Goal: Task Accomplishment & Management: Manage account settings

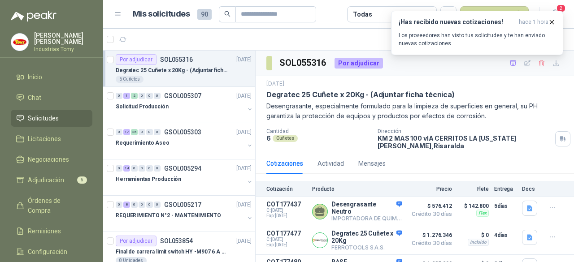
scroll to position [30, 0]
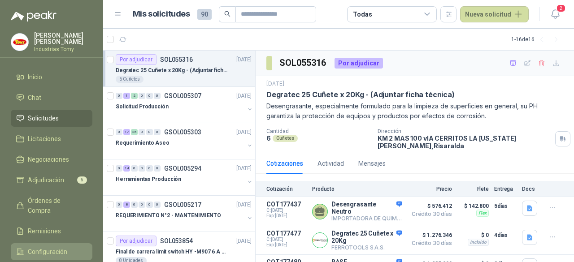
click at [44, 247] on span "Configuración" at bounding box center [47, 252] width 39 height 10
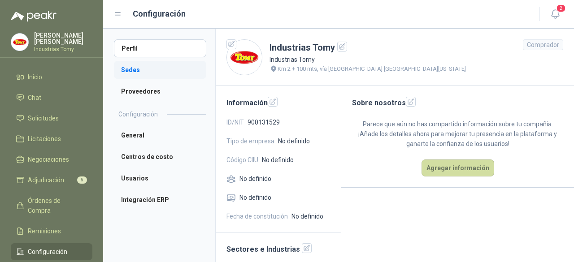
click at [138, 68] on li "Sedes" at bounding box center [160, 70] width 92 height 18
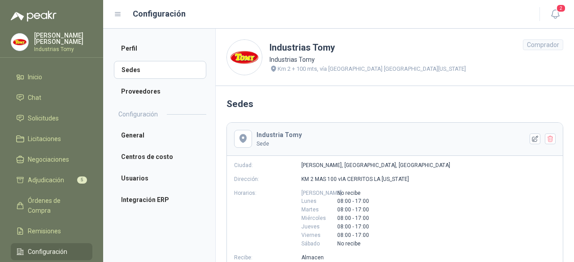
scroll to position [45, 0]
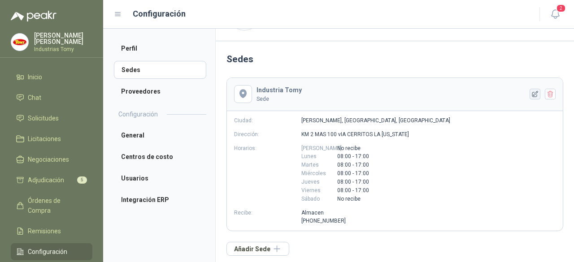
click at [532, 92] on icon "button" at bounding box center [536, 95] width 8 height 8
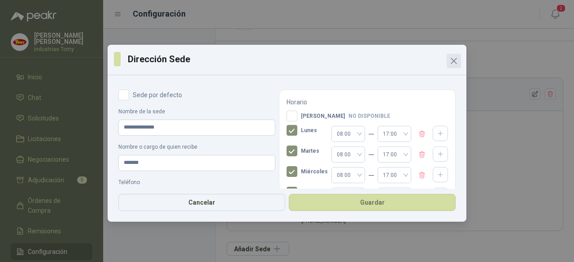
click at [454, 61] on icon "Close" at bounding box center [453, 60] width 5 height 5
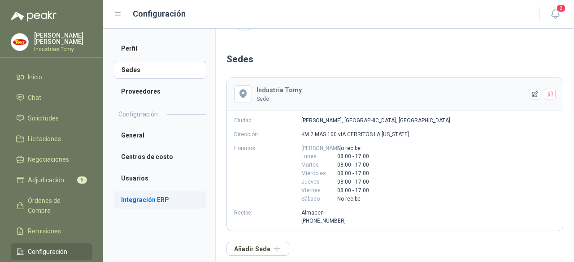
click at [148, 202] on li "Integración ERP" at bounding box center [160, 200] width 92 height 18
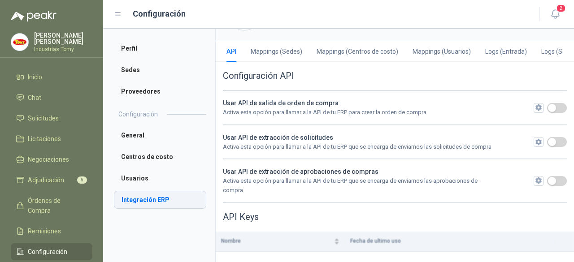
scroll to position [29, 0]
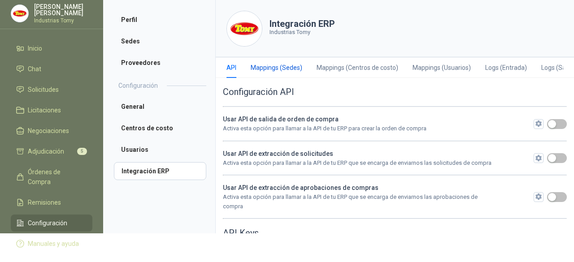
click at [283, 65] on div "Mappings (Sedes)" at bounding box center [277, 68] width 52 height 10
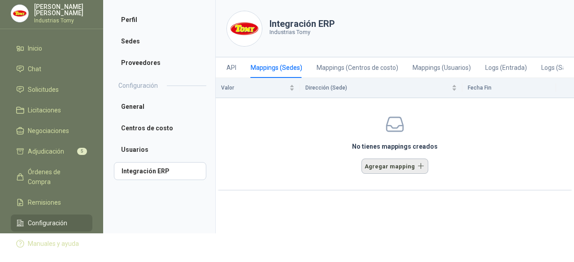
click at [403, 169] on button "Agregar mapping" at bounding box center [395, 166] width 67 height 15
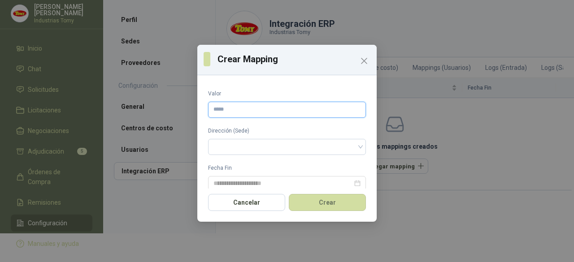
click at [310, 107] on input "Valor" at bounding box center [287, 110] width 158 height 16
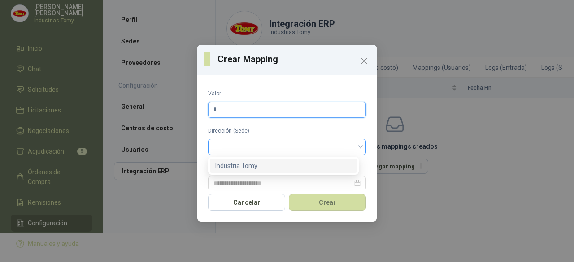
click at [301, 147] on span at bounding box center [287, 146] width 147 height 13
type input "*"
click at [281, 167] on div "Industria Tomy" at bounding box center [283, 166] width 136 height 10
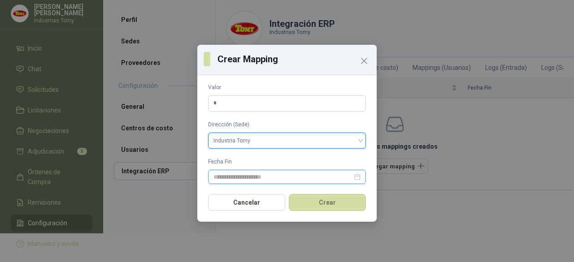
scroll to position [8, 0]
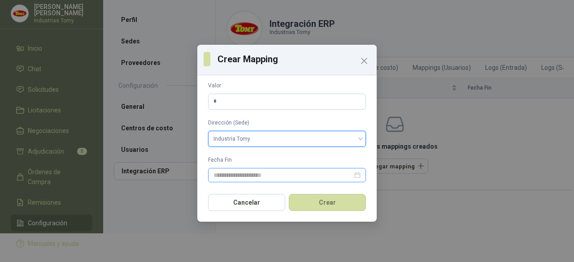
click at [353, 174] on div at bounding box center [287, 175] width 147 height 10
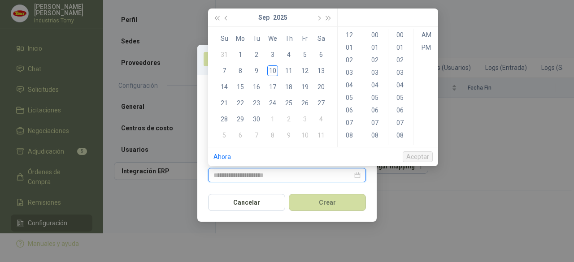
type input "**********"
click at [275, 70] on div "10" at bounding box center [272, 70] width 11 height 11
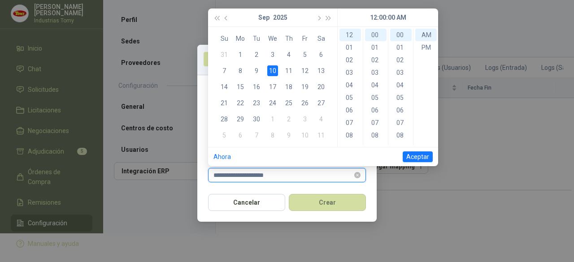
click at [223, 176] on input "**********" at bounding box center [283, 175] width 139 height 10
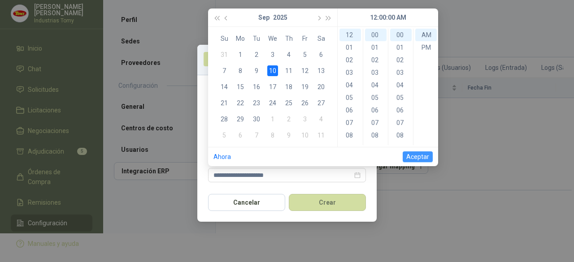
drag, startPoint x: 426, startPoint y: 157, endPoint x: 411, endPoint y: 161, distance: 15.1
click at [425, 157] on span "Aceptar" at bounding box center [417, 157] width 23 height 10
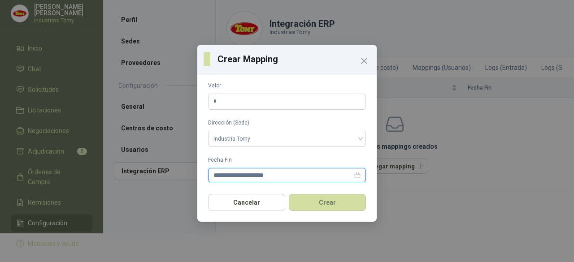
drag, startPoint x: 227, startPoint y: 173, endPoint x: 230, endPoint y: 183, distance: 11.3
click at [227, 174] on input "**********" at bounding box center [283, 175] width 139 height 10
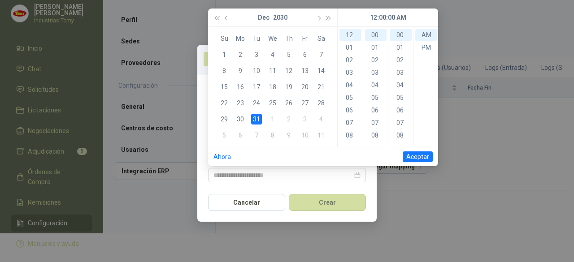
click at [256, 121] on div "31" at bounding box center [256, 119] width 11 height 11
type input "**********"
click at [427, 158] on span "Aceptar" at bounding box center [417, 157] width 23 height 10
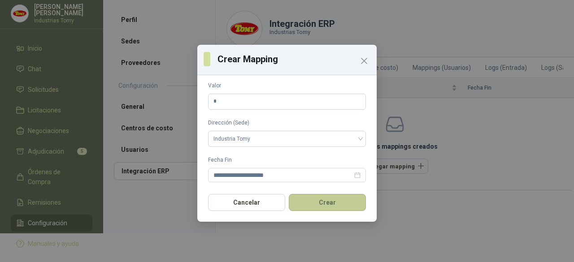
click at [340, 204] on button "Crear" at bounding box center [327, 202] width 77 height 17
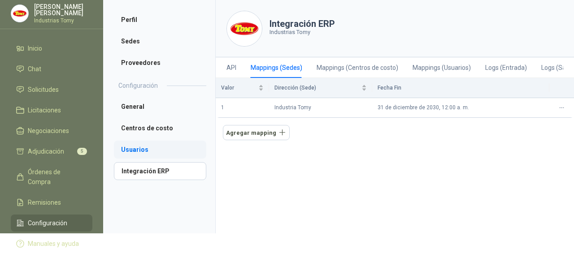
click at [134, 145] on li "Usuarios" at bounding box center [160, 150] width 92 height 18
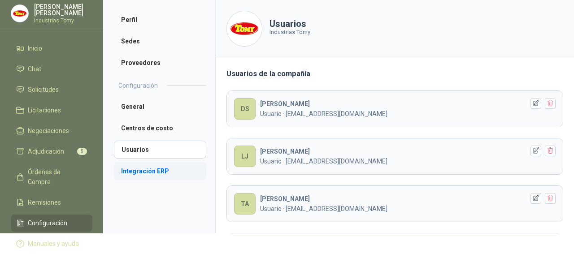
click at [156, 174] on li "Integración ERP" at bounding box center [160, 171] width 92 height 18
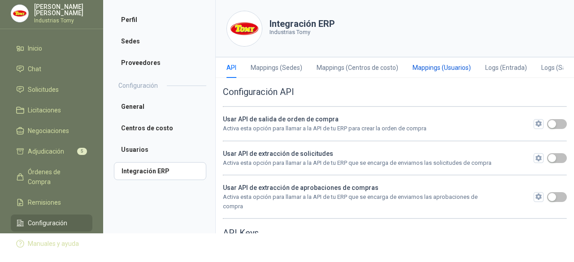
click at [444, 63] on div "Mappings (Usuarios)" at bounding box center [442, 68] width 58 height 10
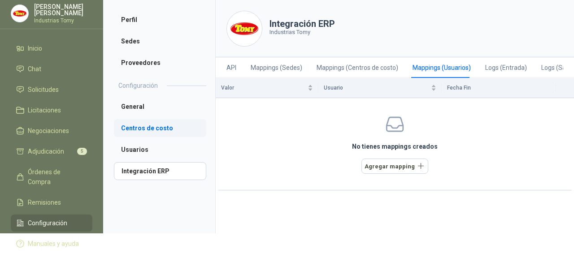
click at [153, 130] on li "Centros de costo" at bounding box center [160, 128] width 92 height 18
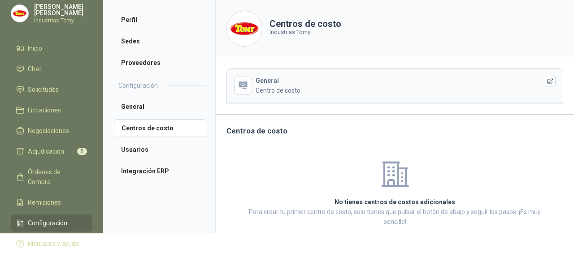
click at [301, 84] on div "General Centro de costo" at bounding box center [392, 86] width 273 height 20
click at [547, 78] on icon "button" at bounding box center [551, 82] width 8 height 8
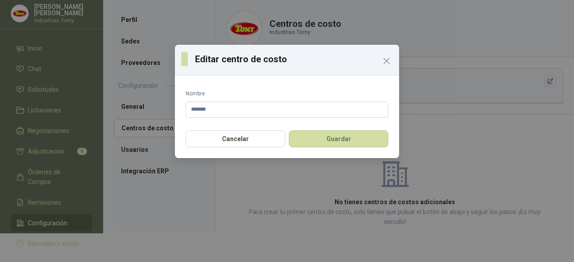
click at [384, 62] on icon "Close" at bounding box center [386, 61] width 11 height 11
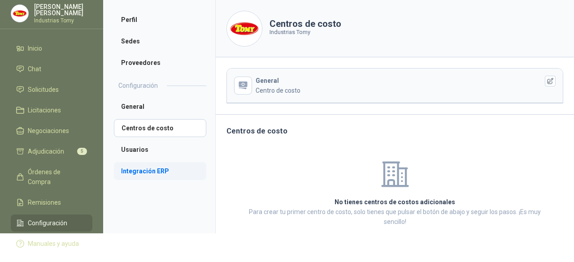
click at [160, 166] on li "Integración ERP" at bounding box center [160, 171] width 92 height 18
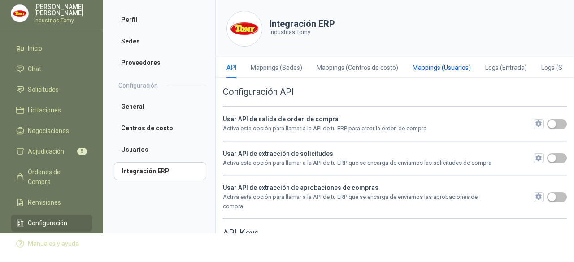
click at [439, 70] on div "Mappings (Usuarios)" at bounding box center [442, 68] width 58 height 10
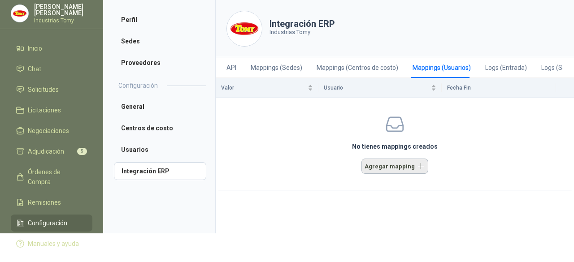
click at [398, 167] on button "Agregar mapping" at bounding box center [395, 166] width 67 height 15
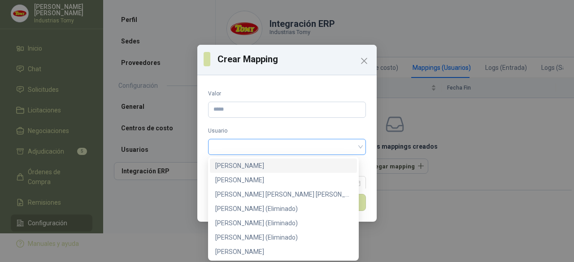
click at [307, 141] on span at bounding box center [287, 146] width 147 height 13
click at [317, 114] on input "Valor" at bounding box center [287, 110] width 158 height 16
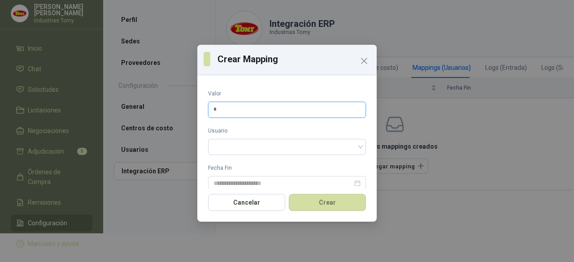
type input "*"
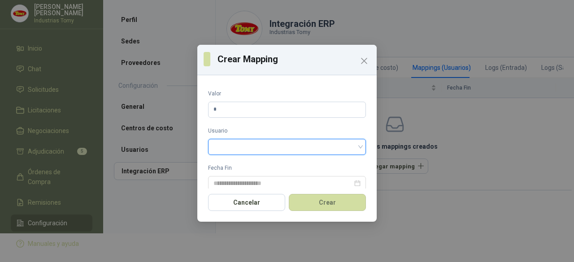
click at [350, 147] on span at bounding box center [287, 146] width 147 height 13
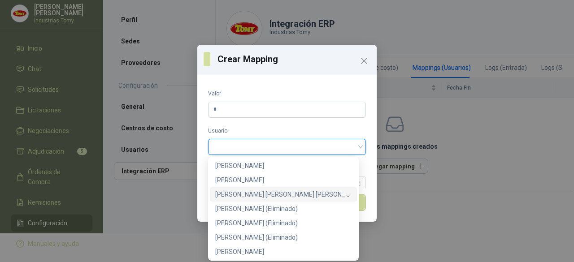
click at [296, 192] on div "[PERSON_NAME]" at bounding box center [283, 195] width 136 height 10
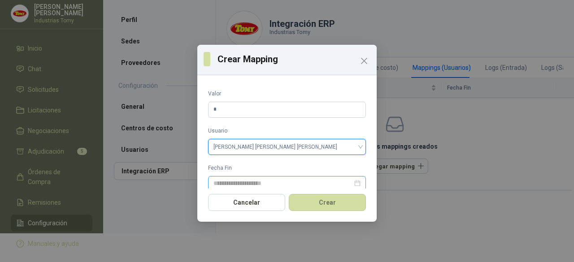
click at [349, 184] on div at bounding box center [287, 184] width 147 height 10
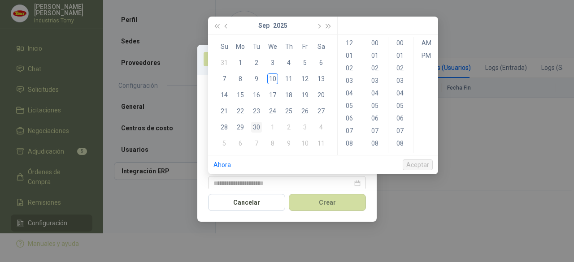
click at [259, 125] on div "30" at bounding box center [256, 127] width 11 height 11
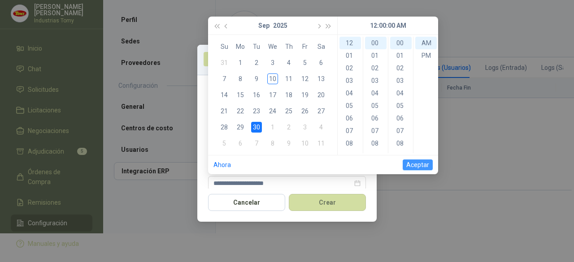
drag, startPoint x: 415, startPoint y: 163, endPoint x: 405, endPoint y: 165, distance: 10.0
click at [415, 163] on span "Aceptar" at bounding box center [417, 165] width 23 height 10
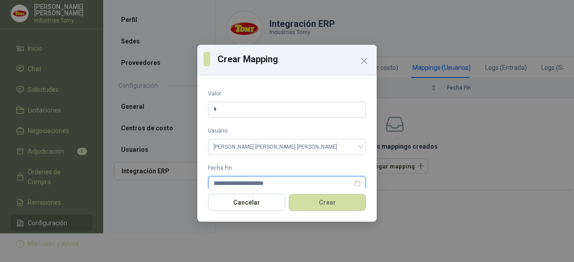
drag, startPoint x: 221, startPoint y: 181, endPoint x: 228, endPoint y: 189, distance: 11.1
click at [222, 181] on input "**********" at bounding box center [283, 184] width 139 height 10
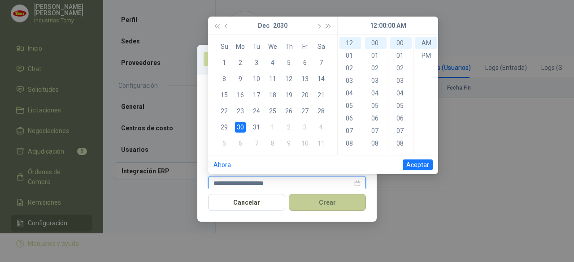
type input "**********"
click at [327, 201] on button "Crear" at bounding box center [327, 202] width 77 height 17
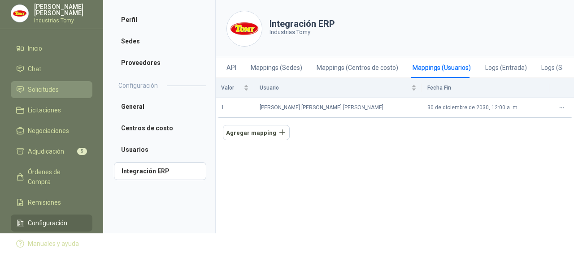
click at [79, 89] on li "Solicitudes" at bounding box center [51, 90] width 71 height 10
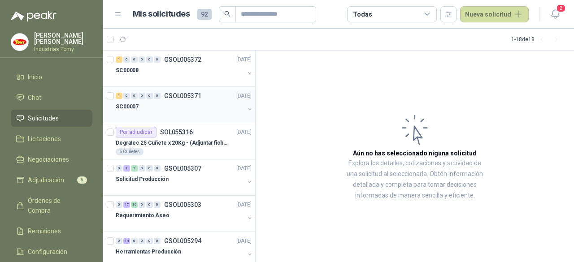
click at [147, 105] on div "SC00007" at bounding box center [180, 106] width 129 height 11
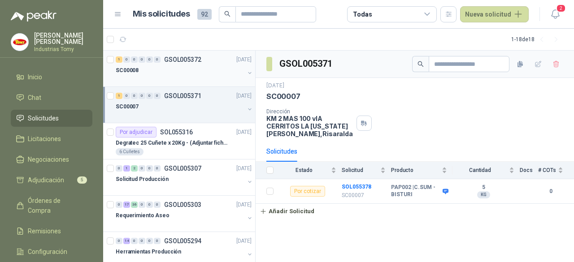
click at [170, 68] on div "SC00008" at bounding box center [180, 70] width 129 height 11
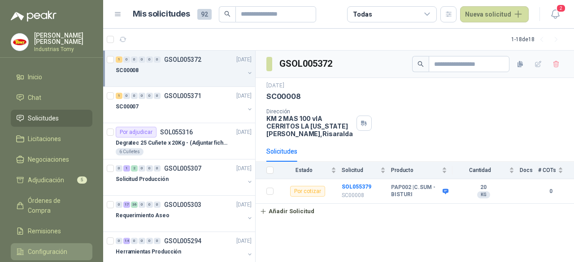
click at [67, 247] on li "Configuración" at bounding box center [51, 252] width 71 height 10
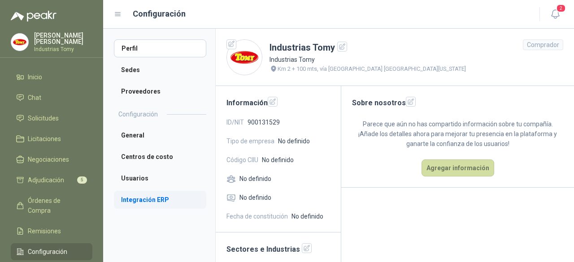
click at [159, 202] on li "Integración ERP" at bounding box center [160, 200] width 92 height 18
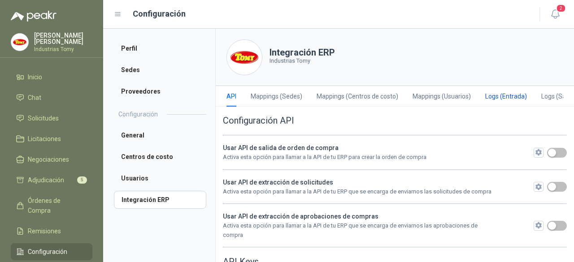
click at [507, 97] on div "Logs (Entrada)" at bounding box center [506, 97] width 42 height 10
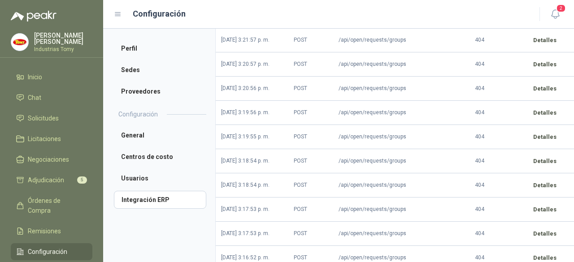
scroll to position [296, 0]
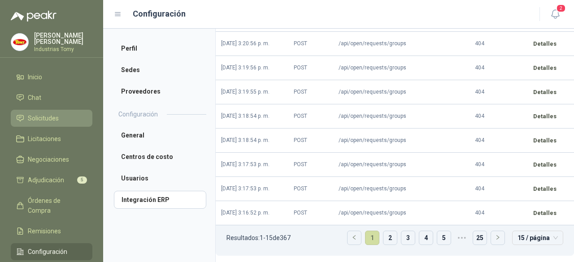
click at [39, 121] on span "Solicitudes" at bounding box center [43, 118] width 31 height 10
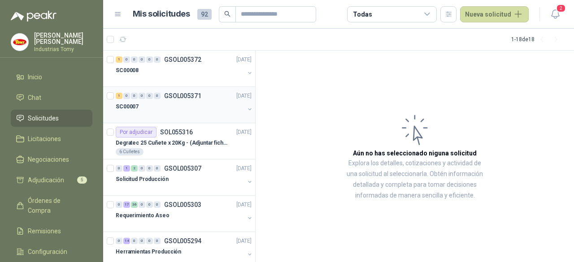
click at [167, 109] on div "SC00007" at bounding box center [180, 106] width 129 height 11
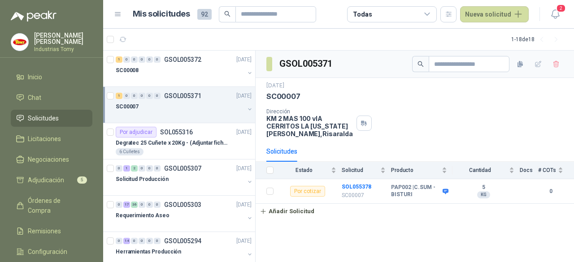
click at [182, 105] on div "SC00007" at bounding box center [180, 106] width 129 height 11
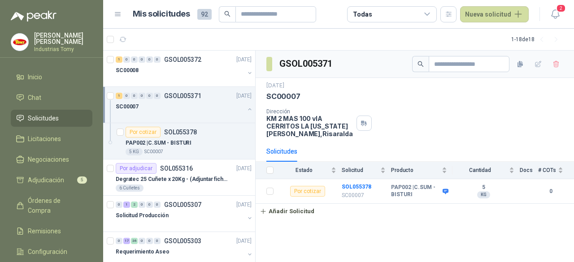
click at [182, 105] on div "SC00007" at bounding box center [180, 106] width 129 height 11
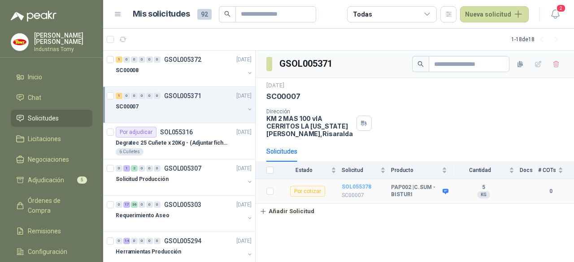
click at [352, 186] on b "SOL055378" at bounding box center [357, 187] width 30 height 6
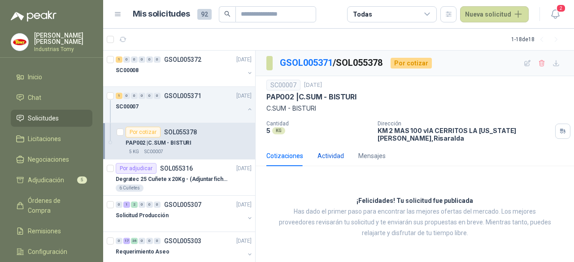
click at [326, 156] on div "Actividad" at bounding box center [331, 156] width 26 height 10
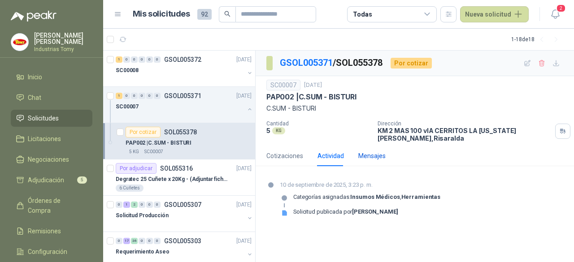
click at [378, 157] on div "Mensajes" at bounding box center [371, 156] width 27 height 10
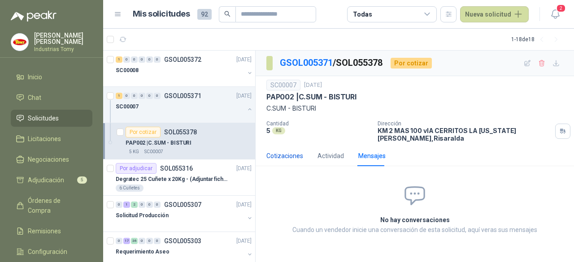
click at [276, 153] on div "Cotizaciones" at bounding box center [284, 156] width 37 height 10
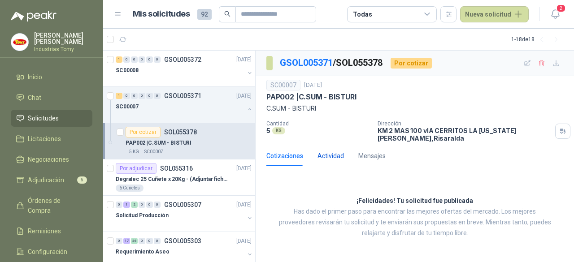
click at [336, 153] on div "Actividad" at bounding box center [331, 156] width 26 height 10
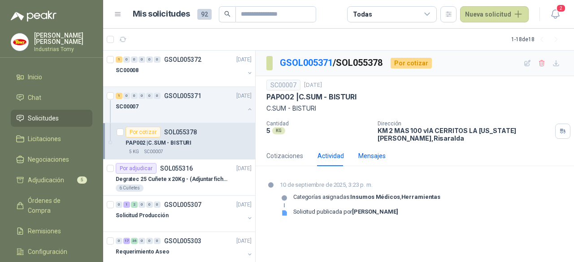
click at [369, 154] on div "Mensajes" at bounding box center [371, 156] width 27 height 10
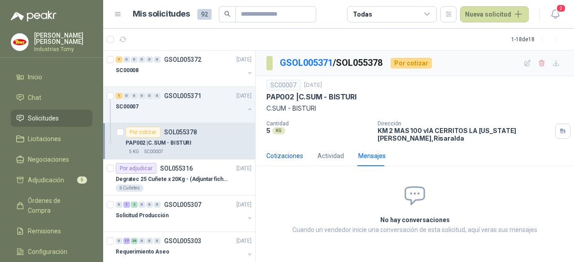
click at [282, 154] on div "Cotizaciones" at bounding box center [284, 156] width 37 height 10
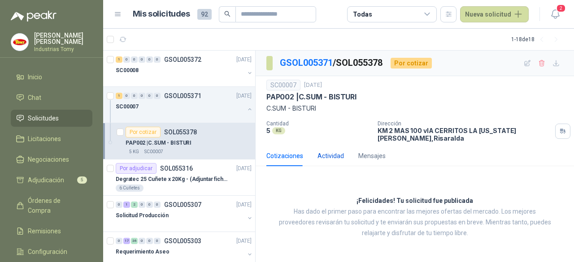
click at [323, 158] on div "Actividad" at bounding box center [331, 156] width 26 height 10
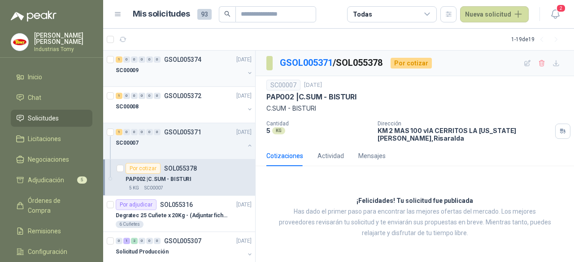
click at [181, 73] on div "SC00009" at bounding box center [180, 70] width 129 height 11
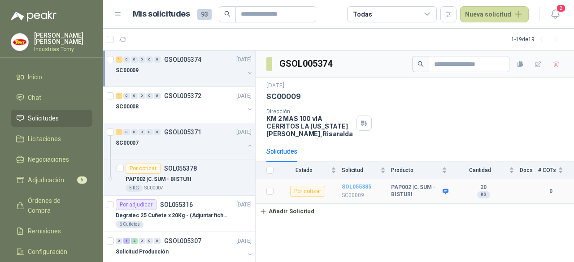
click at [357, 184] on b "SOL055385" at bounding box center [357, 187] width 30 height 6
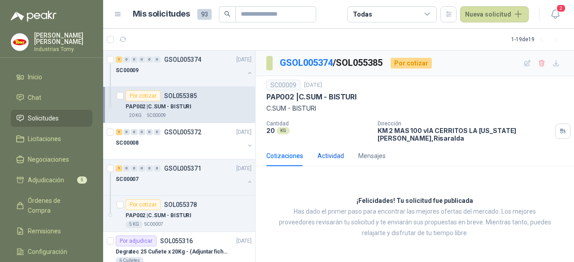
click at [331, 153] on div "Actividad" at bounding box center [331, 156] width 26 height 10
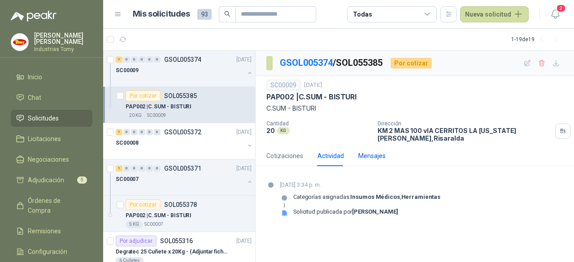
click at [369, 155] on div "Mensajes" at bounding box center [371, 156] width 27 height 10
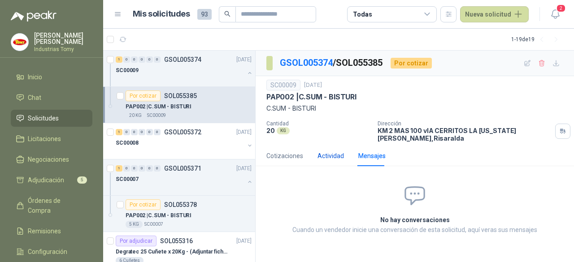
drag, startPoint x: 327, startPoint y: 157, endPoint x: 307, endPoint y: 156, distance: 19.3
click at [327, 156] on div "Actividad" at bounding box center [331, 156] width 26 height 10
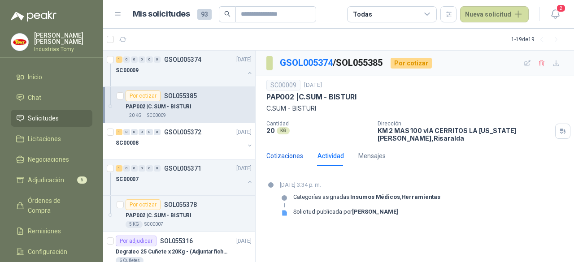
click at [289, 155] on div "Cotizaciones" at bounding box center [284, 156] width 37 height 10
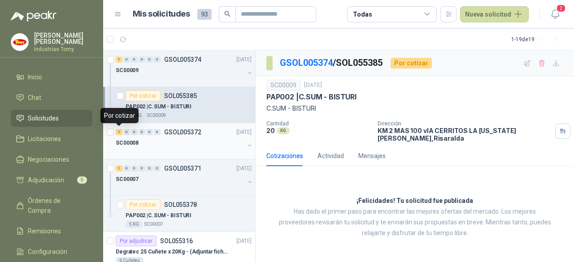
click at [119, 132] on div "1" at bounding box center [119, 132] width 7 height 6
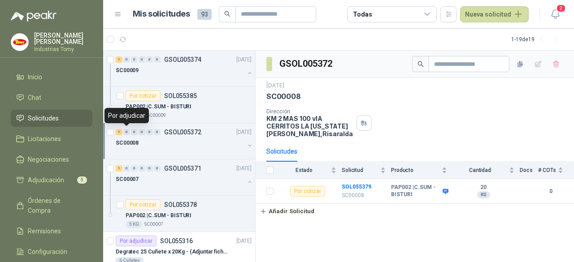
click at [126, 132] on div "0" at bounding box center [126, 132] width 7 height 6
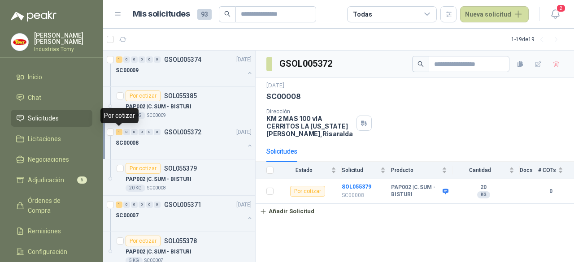
click at [121, 132] on div "1" at bounding box center [119, 132] width 7 height 6
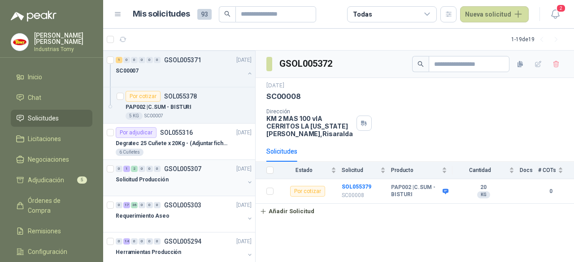
scroll to position [135, 0]
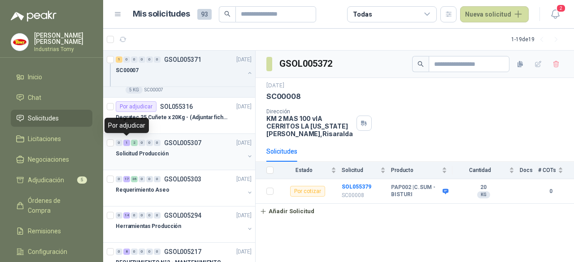
click at [127, 141] on div "1" at bounding box center [126, 143] width 7 height 6
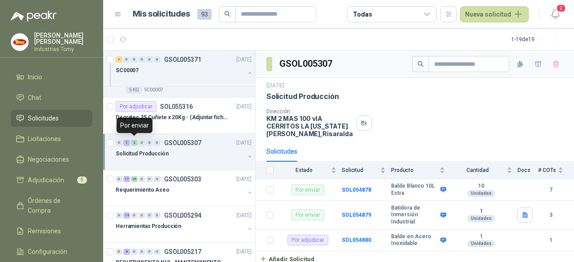
click at [134, 141] on div "2" at bounding box center [134, 143] width 7 height 6
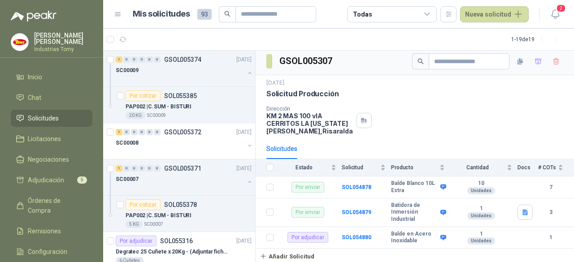
click at [222, 15] on span at bounding box center [227, 14] width 17 height 16
click at [231, 14] on span at bounding box center [227, 14] width 17 height 16
click at [247, 14] on input "text" at bounding box center [272, 14] width 63 height 15
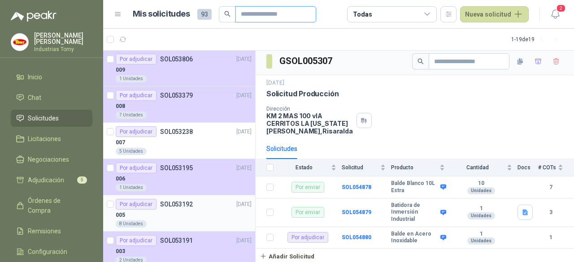
scroll to position [628, 0]
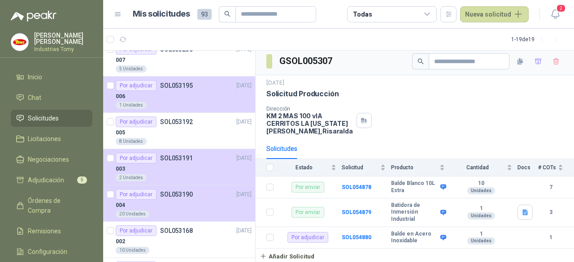
click at [432, 14] on icon at bounding box center [427, 14] width 8 height 8
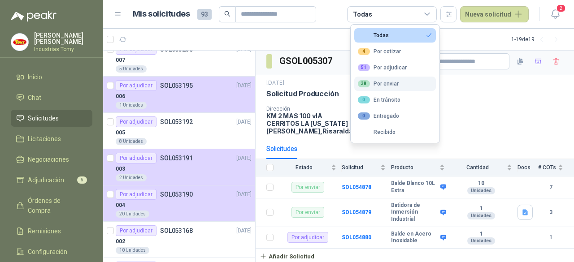
click at [391, 85] on div "38 Por enviar" at bounding box center [378, 83] width 41 height 7
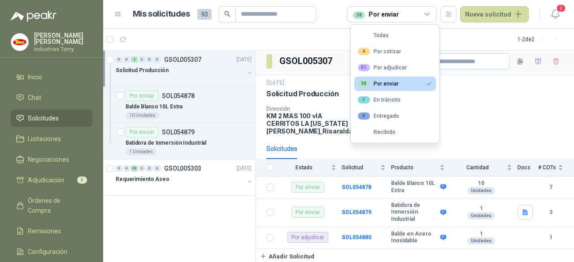
scroll to position [0, 0]
click at [393, 65] on div "51 Por adjudicar" at bounding box center [382, 67] width 49 height 7
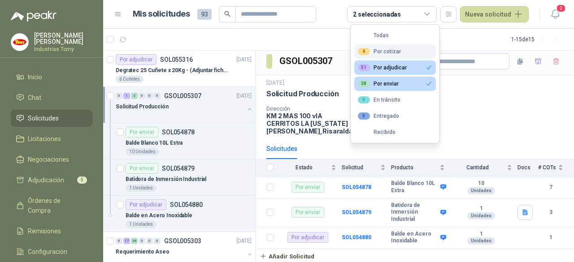
click at [399, 53] on div "4 Por cotizar" at bounding box center [379, 51] width 43 height 7
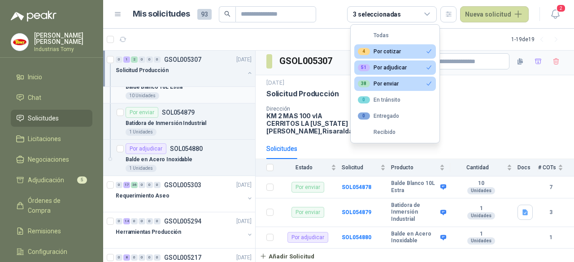
scroll to position [179, 0]
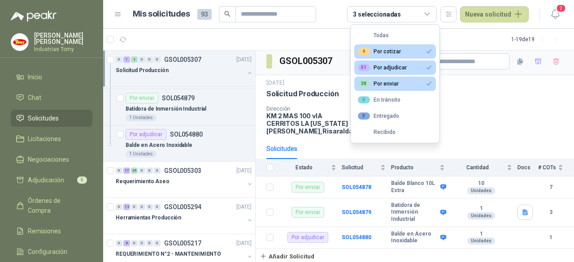
click at [414, 68] on button "51 Por adjudicar" at bounding box center [395, 68] width 82 height 14
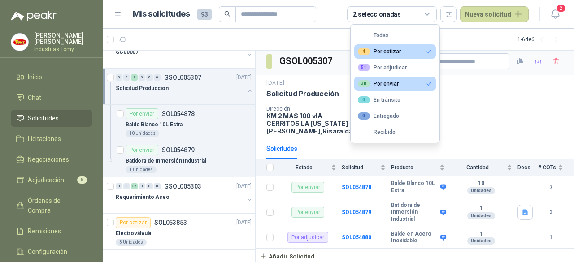
scroll to position [90, 0]
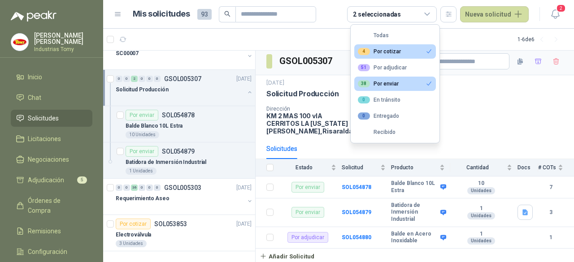
click at [406, 79] on button "38 Por enviar" at bounding box center [395, 84] width 82 height 14
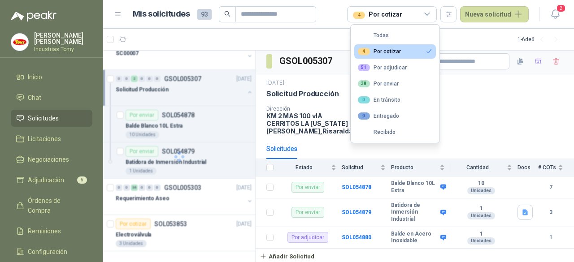
scroll to position [0, 0]
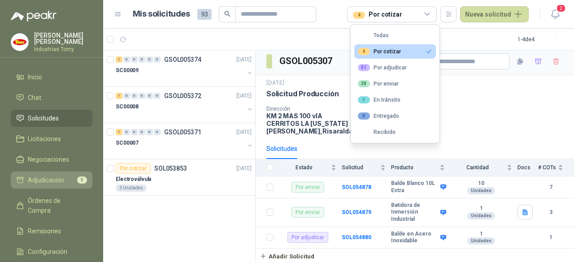
click at [55, 177] on span "Adjudicación" at bounding box center [46, 180] width 36 height 10
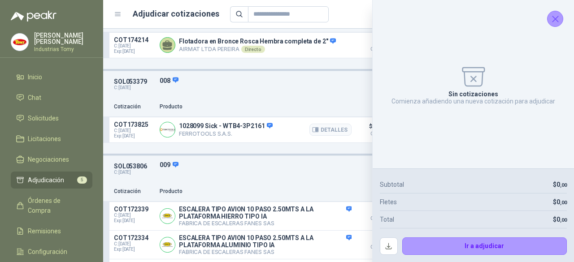
scroll to position [404, 0]
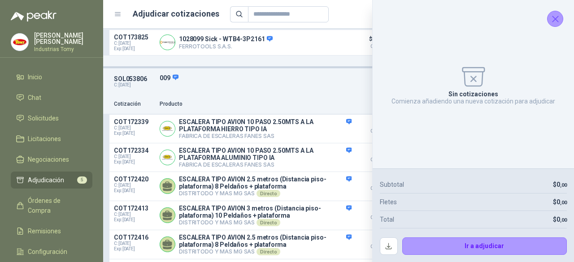
drag, startPoint x: 559, startPoint y: 17, endPoint x: 555, endPoint y: 20, distance: 4.9
click at [559, 17] on icon "Cerrar" at bounding box center [555, 18] width 11 height 11
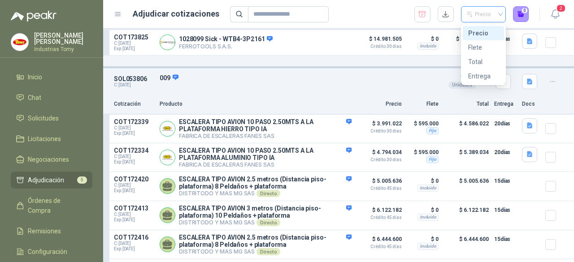
click at [499, 13] on span "Precio" at bounding box center [484, 14] width 34 height 13
click at [260, 15] on input "text" at bounding box center [284, 14] width 63 height 15
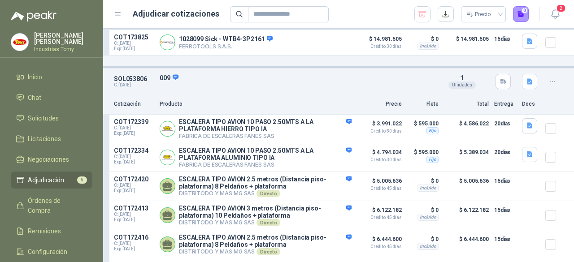
click at [237, 13] on icon at bounding box center [239, 14] width 6 height 6
click at [120, 14] on icon at bounding box center [118, 14] width 8 height 8
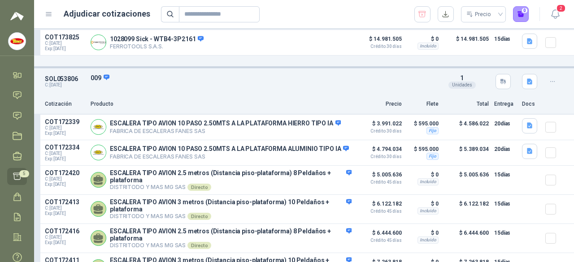
click at [47, 15] on icon at bounding box center [49, 14] width 8 height 8
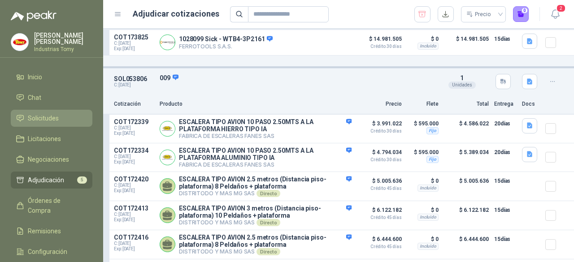
click at [39, 113] on span "Solicitudes" at bounding box center [43, 118] width 31 height 10
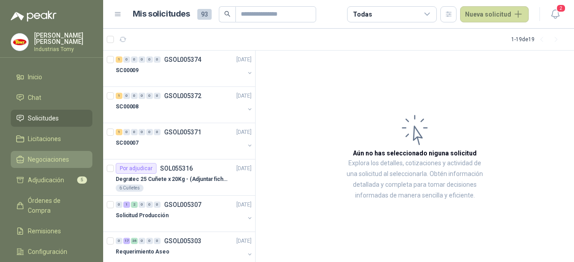
click at [59, 164] on link "Negociaciones" at bounding box center [52, 159] width 82 height 17
